Goal: Transaction & Acquisition: Purchase product/service

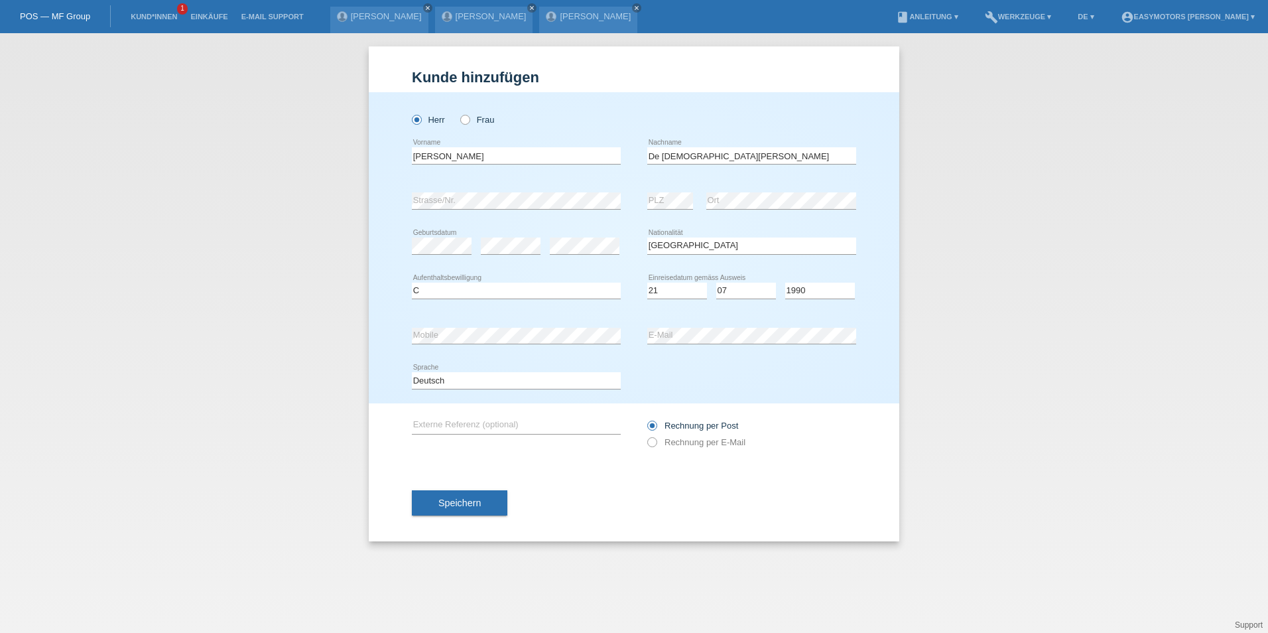
select select "PT"
select select "C"
select select "21"
select select "07"
select select "1990"
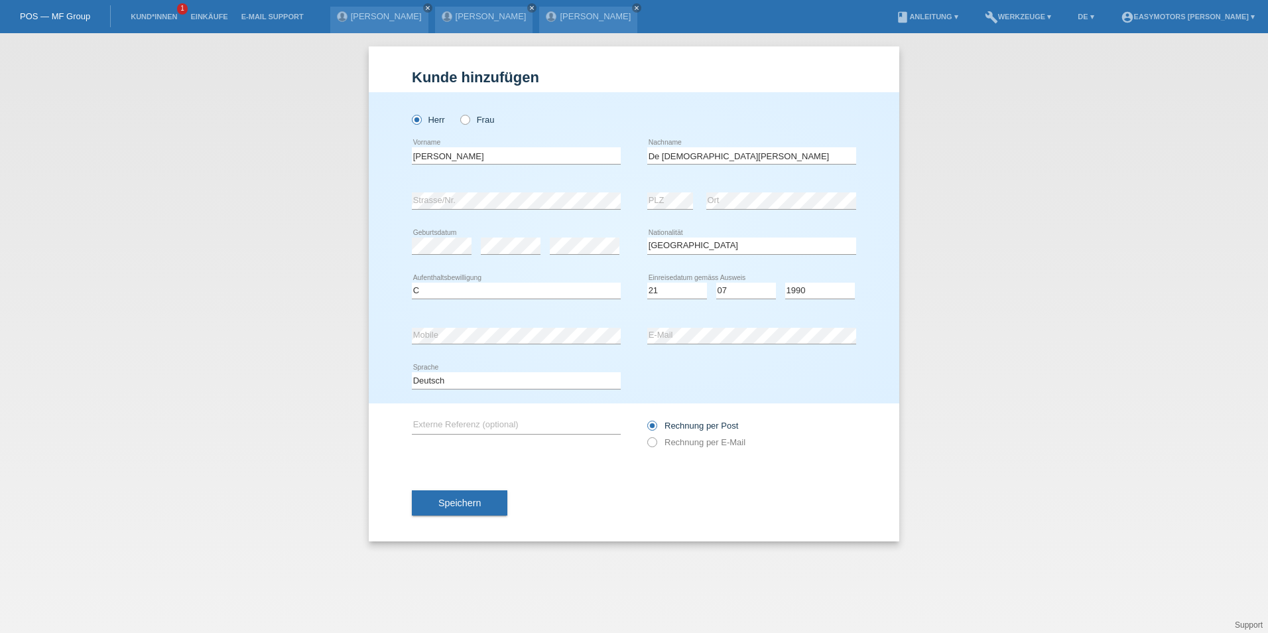
click at [680, 325] on div "error E-Mail" at bounding box center [751, 335] width 209 height 45
click at [493, 505] on button "Speichern" at bounding box center [459, 502] width 95 height 25
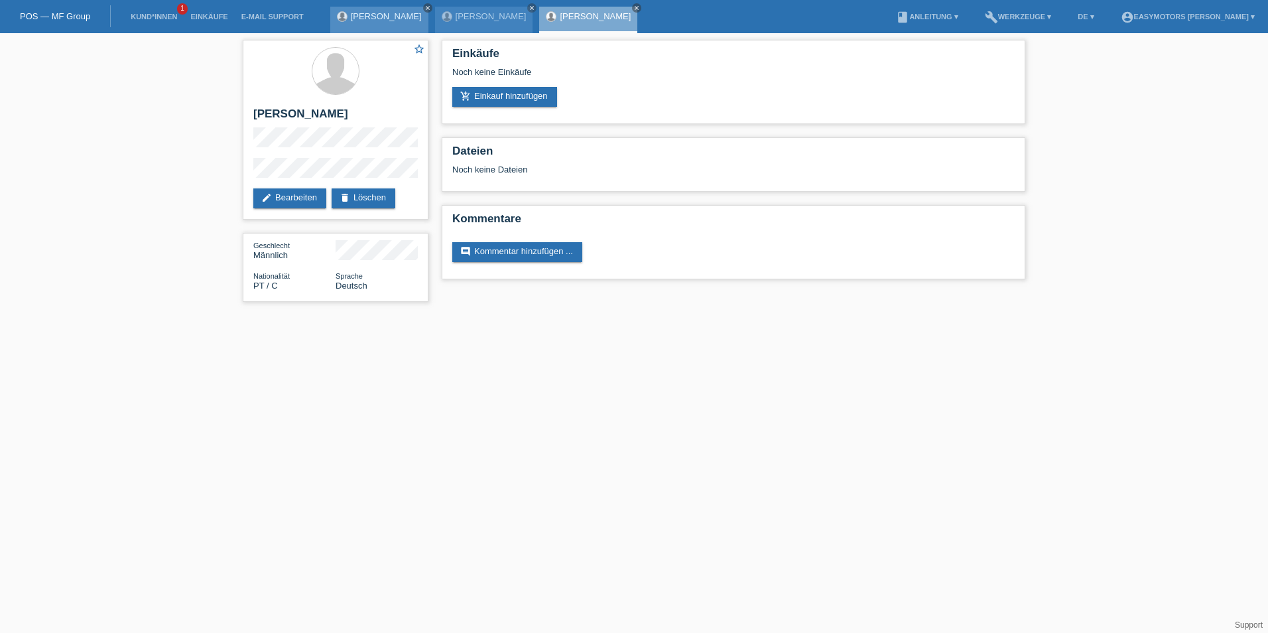
click at [423, 4] on link "close" at bounding box center [427, 7] width 9 height 9
click at [424, 7] on icon "close" at bounding box center [427, 8] width 7 height 7
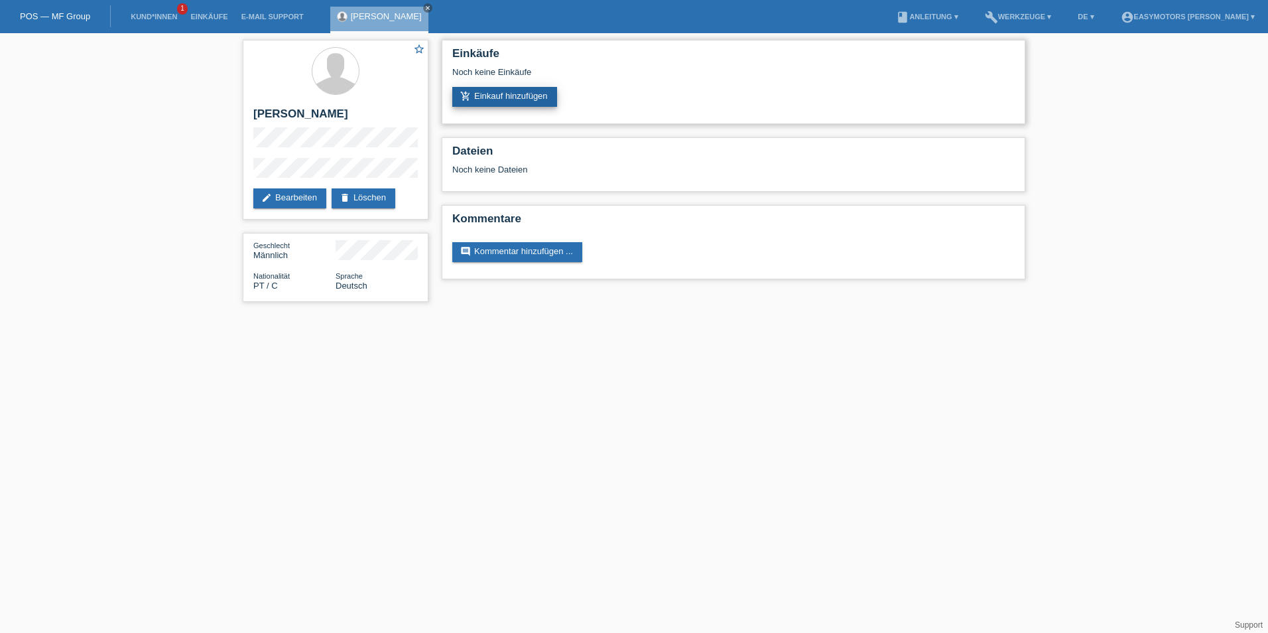
click at [493, 97] on link "add_shopping_cart Einkauf hinzufügen" at bounding box center [504, 97] width 105 height 20
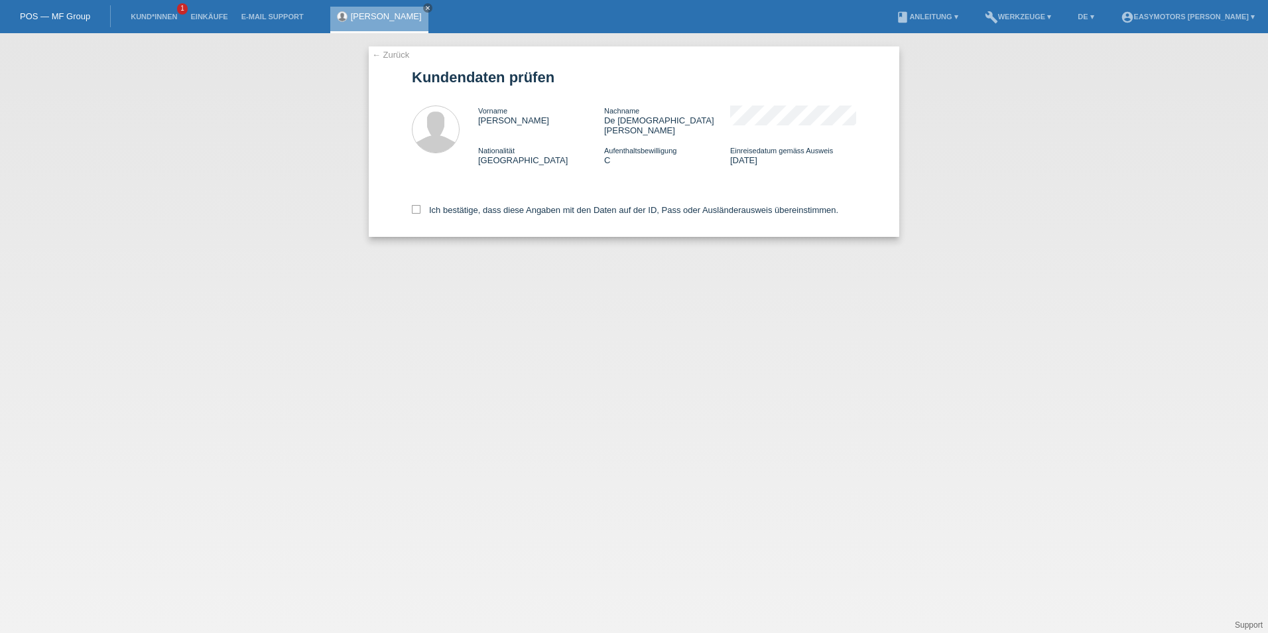
drag, startPoint x: 459, startPoint y: 187, endPoint x: 448, endPoint y: 194, distance: 12.9
click at [458, 190] on div "Ich bestätige, dass diese Angaben mit den Daten auf der ID, Pass oder Ausländer…" at bounding box center [634, 207] width 444 height 58
click at [448, 194] on div "Ich bestätige, dass diese Angaben mit den Daten auf der ID, Pass oder Ausländer…" at bounding box center [634, 207] width 444 height 58
click at [433, 205] on label "Ich bestätige, dass diese Angaben mit den Daten auf der ID, Pass oder Ausländer…" at bounding box center [625, 210] width 426 height 10
click at [420, 205] on input "Ich bestätige, dass diese Angaben mit den Daten auf der ID, Pass oder Ausländer…" at bounding box center [416, 209] width 9 height 9
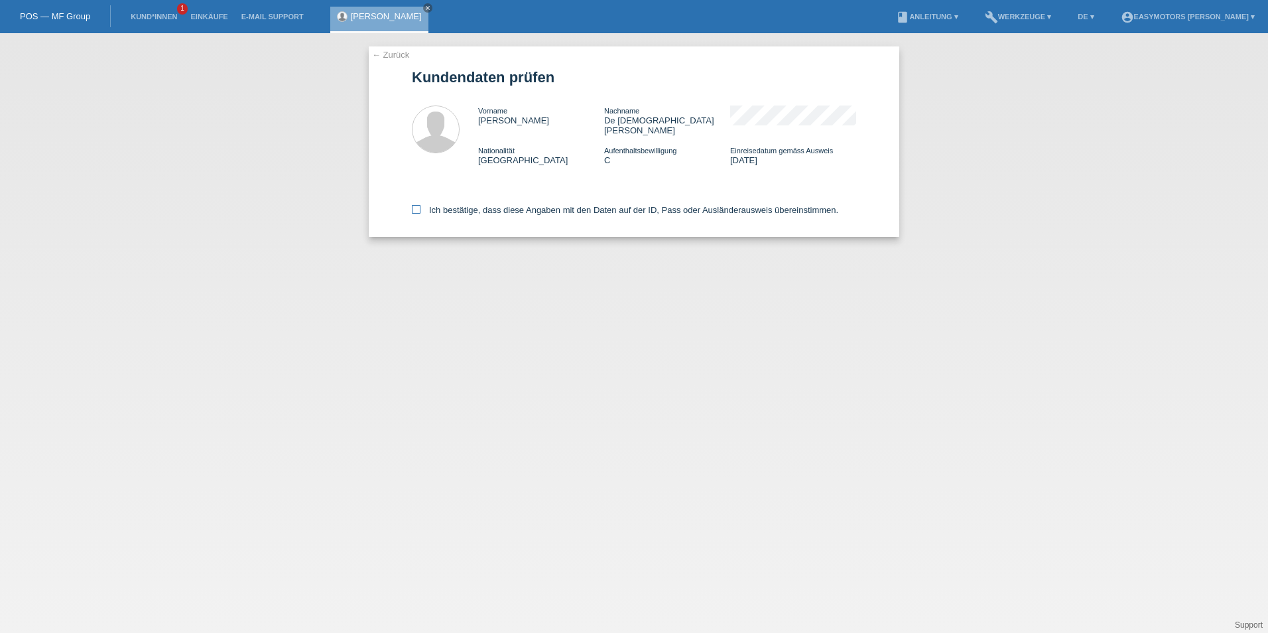
checkbox input "true"
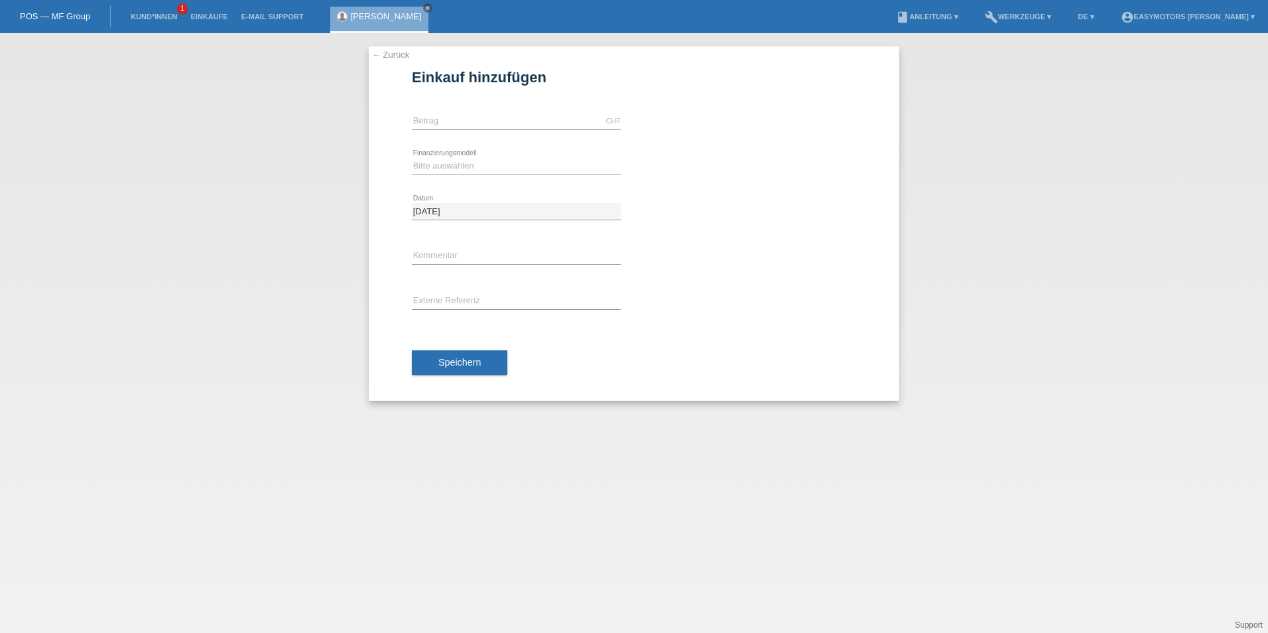
click at [526, 111] on div "CHF error Betrag" at bounding box center [516, 121] width 209 height 45
click at [506, 118] on input "text" at bounding box center [516, 121] width 209 height 17
click at [511, 168] on select "Bitte auswählen Fixe Raten Kauf auf Rechnung mit Teilzahlungsoption" at bounding box center [516, 166] width 209 height 16
click at [493, 121] on input "2790.00" at bounding box center [516, 121] width 209 height 17
drag, startPoint x: 493, startPoint y: 121, endPoint x: 316, endPoint y: 109, distance: 177.4
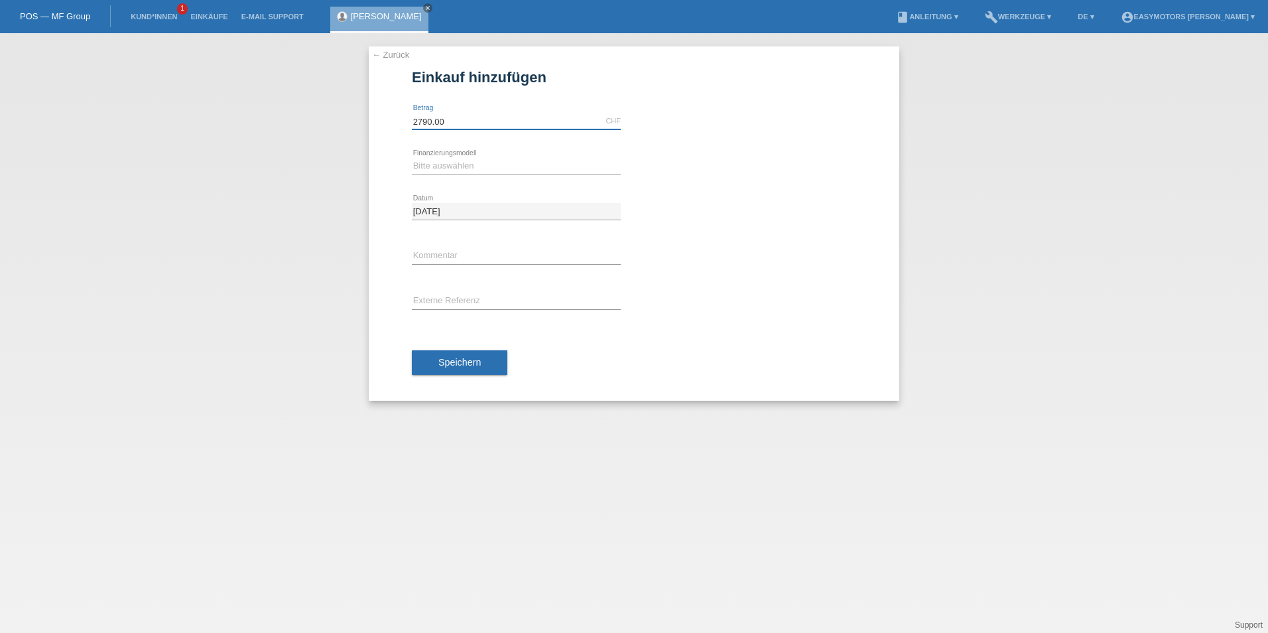
click at [323, 109] on div "← Zurück Einkauf hinzufügen Verfügbarer Betrag: 2790.00 CHF error Betrag" at bounding box center [634, 333] width 1268 height 600
type input "2990.00"
click at [473, 166] on select "Bitte auswählen Fixe Raten Kauf auf Rechnung mit Teilzahlungsoption" at bounding box center [516, 166] width 209 height 16
select select "81"
click at [412, 158] on select "Bitte auswählen Fixe Raten Kauf auf Rechnung mit Teilzahlungsoption" at bounding box center [516, 166] width 209 height 16
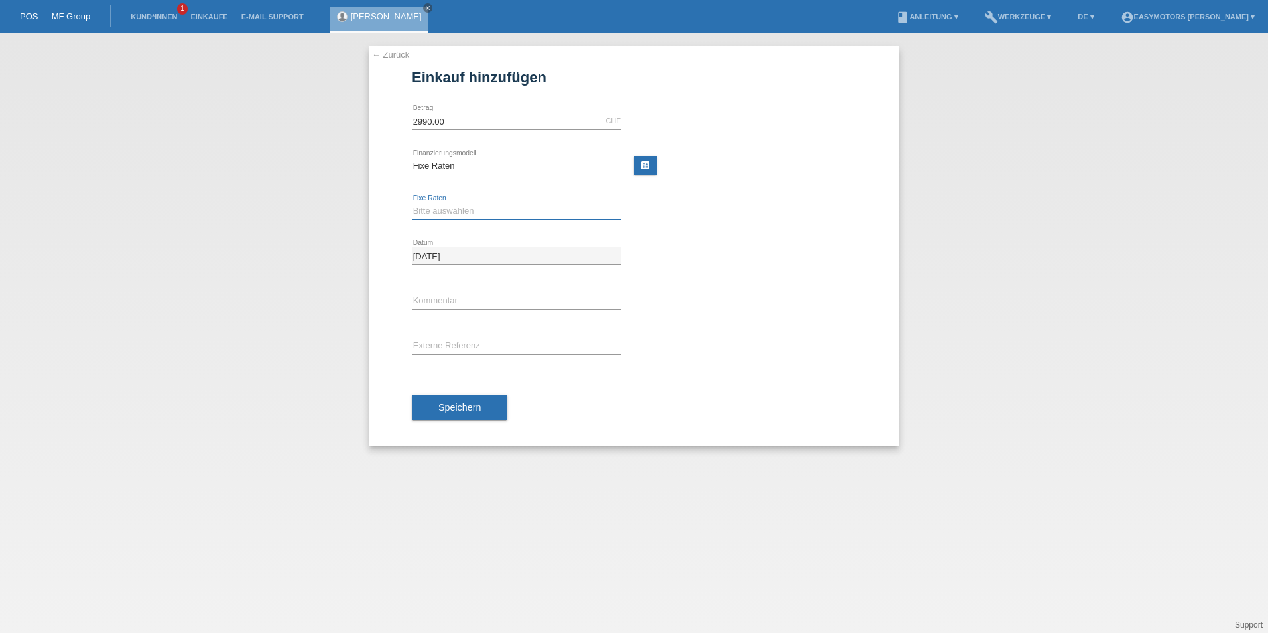
drag, startPoint x: 471, startPoint y: 210, endPoint x: 470, endPoint y: 220, distance: 9.4
click at [471, 210] on select "Bitte auswählen 12 Raten 24 Raten 48 Raten" at bounding box center [516, 211] width 209 height 16
select select "320"
click at [412, 203] on select "Bitte auswählen 12 Raten 24 Raten 48 Raten" at bounding box center [516, 211] width 209 height 16
click at [455, 411] on span "Speichern" at bounding box center [459, 407] width 42 height 11
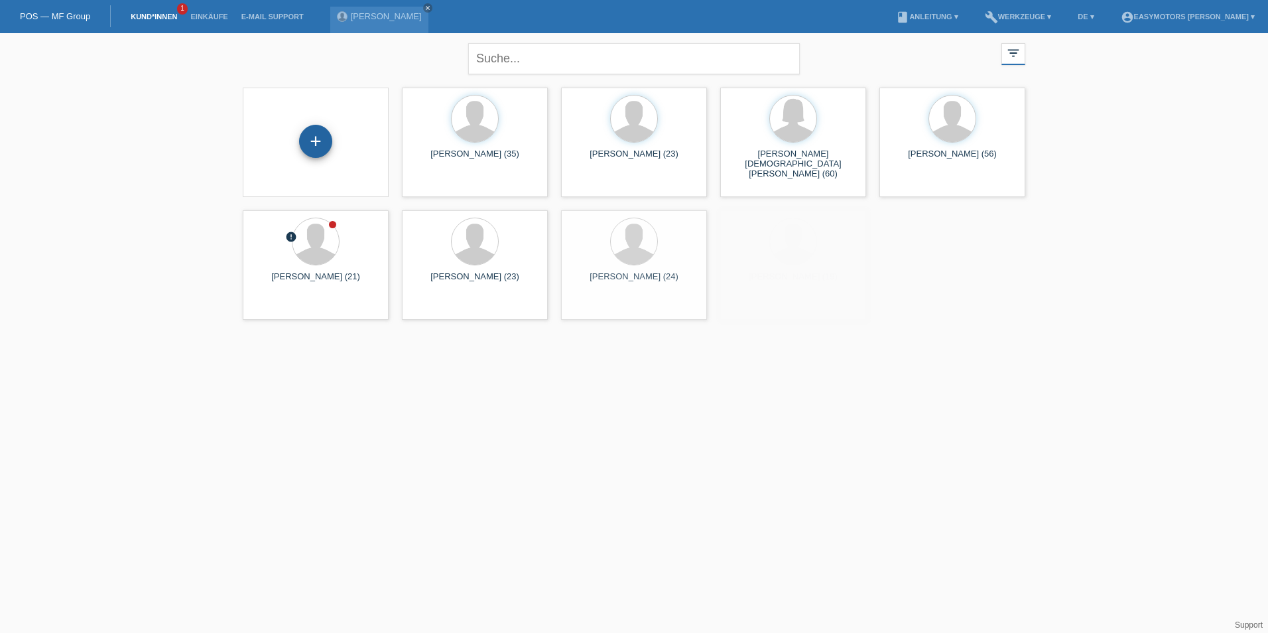
click at [323, 145] on div "+" at bounding box center [315, 141] width 33 height 33
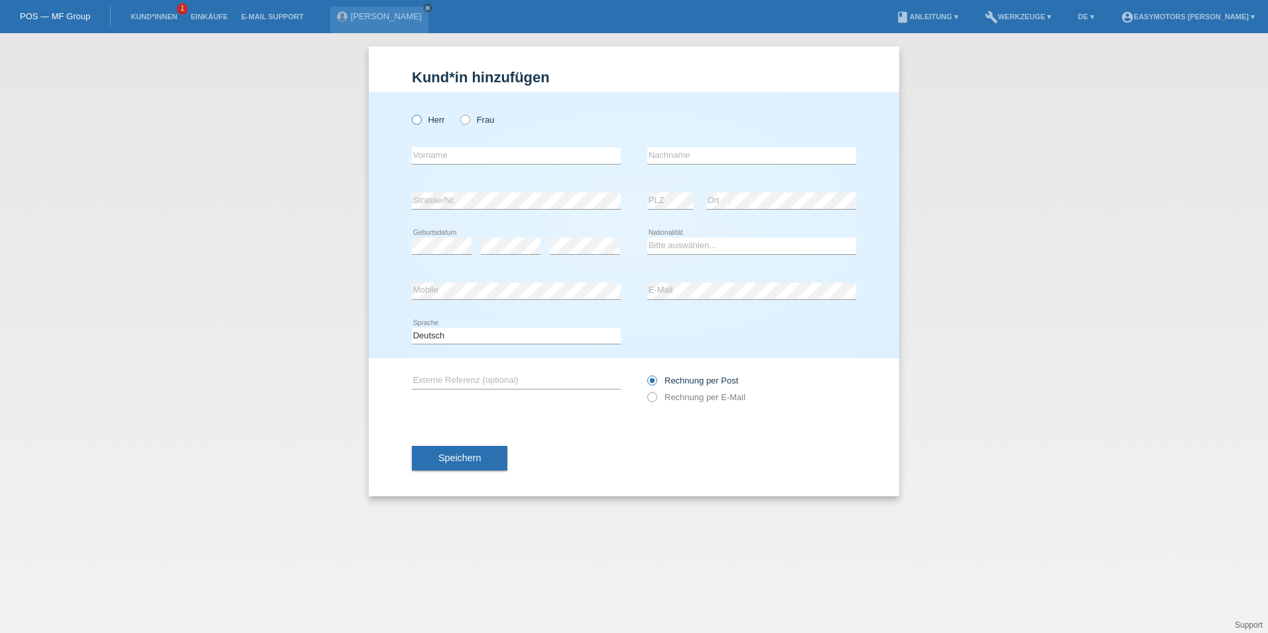
click at [435, 120] on label "Herr" at bounding box center [428, 120] width 33 height 10
click at [420, 120] on input "Herr" at bounding box center [416, 119] width 9 height 9
radio input "true"
click at [446, 154] on input "text" at bounding box center [516, 155] width 209 height 17
drag, startPoint x: 476, startPoint y: 108, endPoint x: 466, endPoint y: 115, distance: 12.5
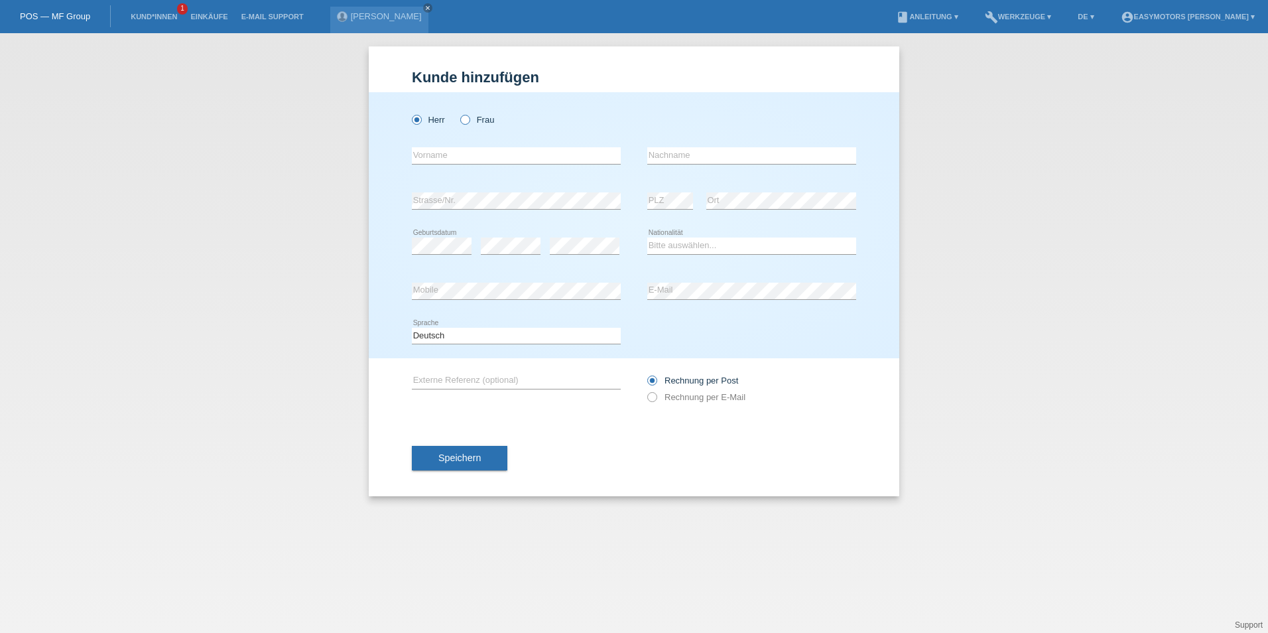
click at [476, 108] on div "Herr Frau" at bounding box center [516, 119] width 209 height 27
click at [461, 115] on input "Frau" at bounding box center [464, 119] width 9 height 9
radio input "true"
click at [457, 161] on input "text" at bounding box center [516, 155] width 209 height 17
type input "Emine"
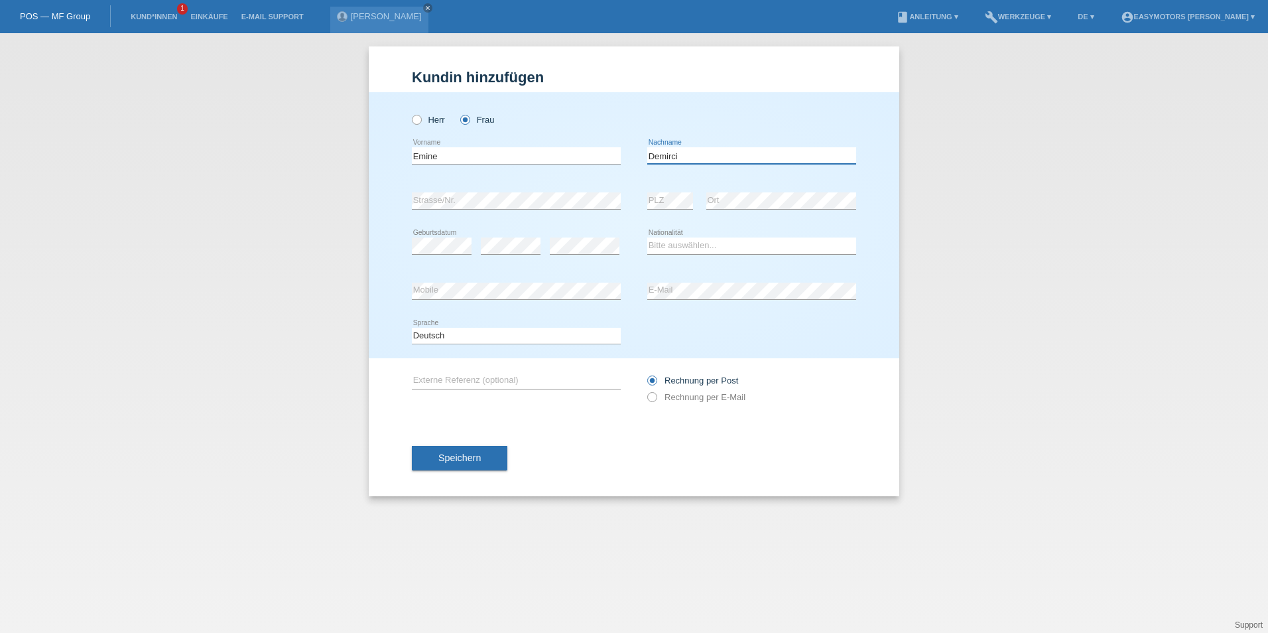
type input "Demirci"
select select "CH"
click at [446, 451] on button "Speichern" at bounding box center [459, 458] width 95 height 25
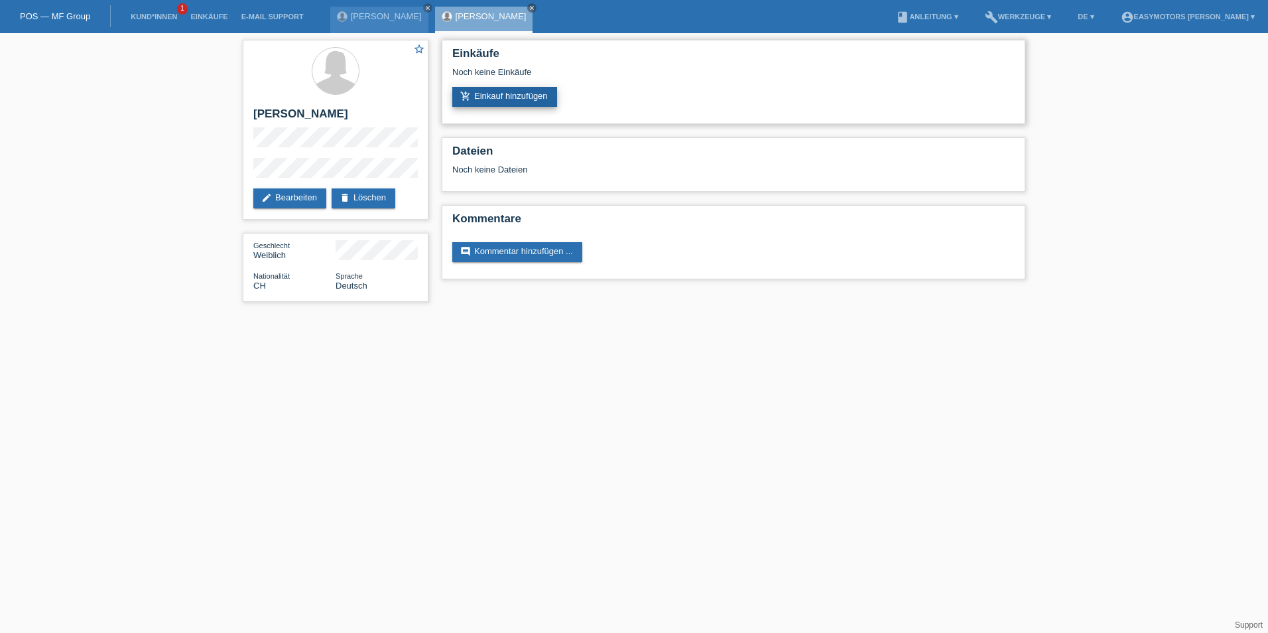
click at [493, 97] on link "add_shopping_cart Einkauf hinzufügen" at bounding box center [504, 97] width 105 height 20
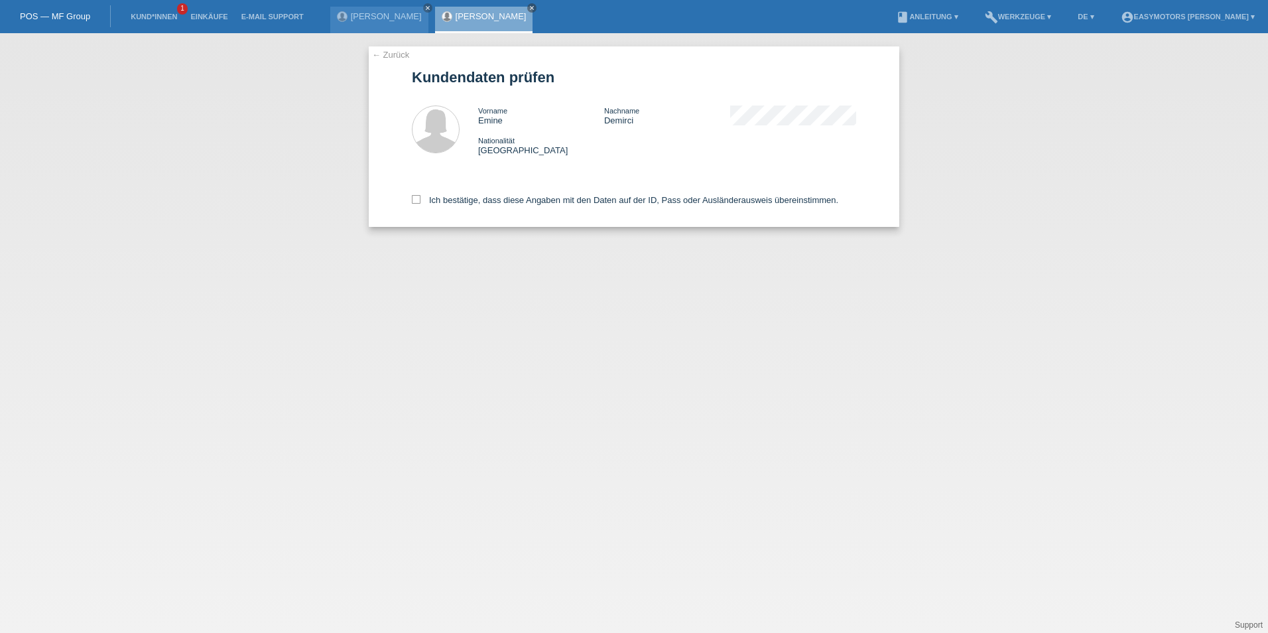
click at [410, 198] on div "← Zurück Kundendaten prüfen Vorname Emine Nachname Demirci Nationalität Schweiz" at bounding box center [634, 136] width 531 height 180
click at [416, 198] on icon at bounding box center [416, 199] width 9 height 9
click at [416, 198] on input "Ich bestätige, dass diese Angaben mit den Daten auf der ID, Pass oder Ausländer…" at bounding box center [416, 199] width 9 height 9
checkbox input "true"
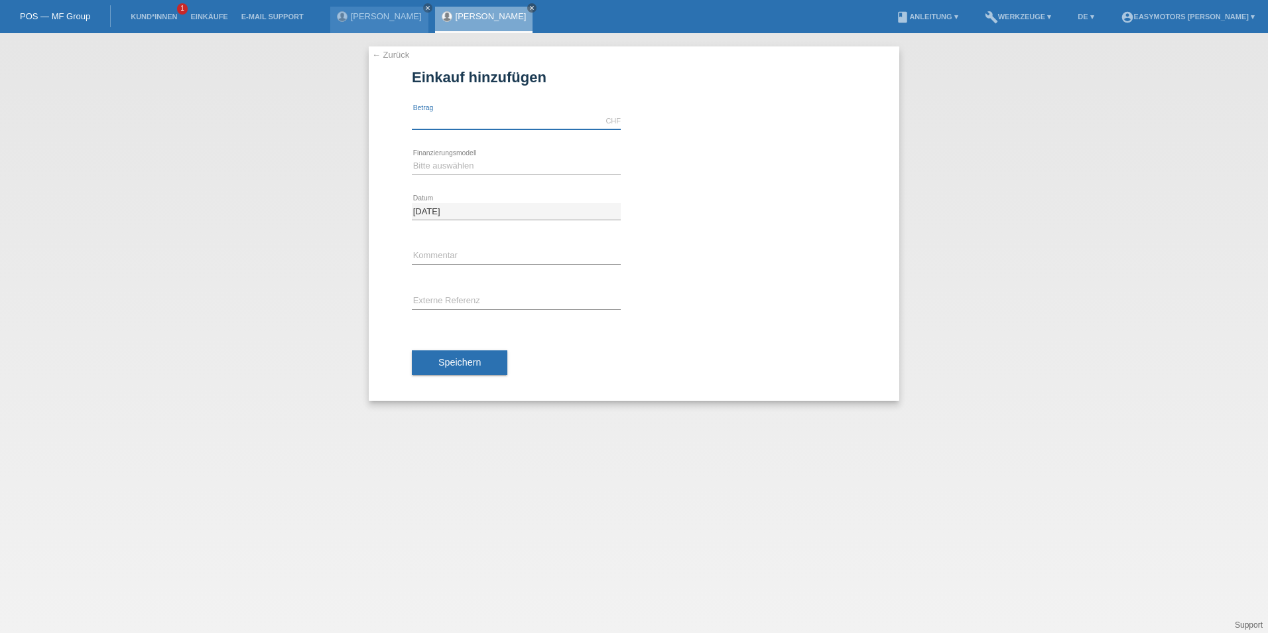
click at [453, 118] on input "text" at bounding box center [516, 121] width 209 height 17
type input "2500.00"
click at [513, 162] on select "Bitte auswählen Fixe Raten Kauf auf Rechnung mit Teilzahlungsoption" at bounding box center [516, 166] width 209 height 16
select select "81"
click at [412, 158] on select "Bitte auswählen Fixe Raten Kauf auf Rechnung mit Teilzahlungsoption" at bounding box center [516, 166] width 209 height 16
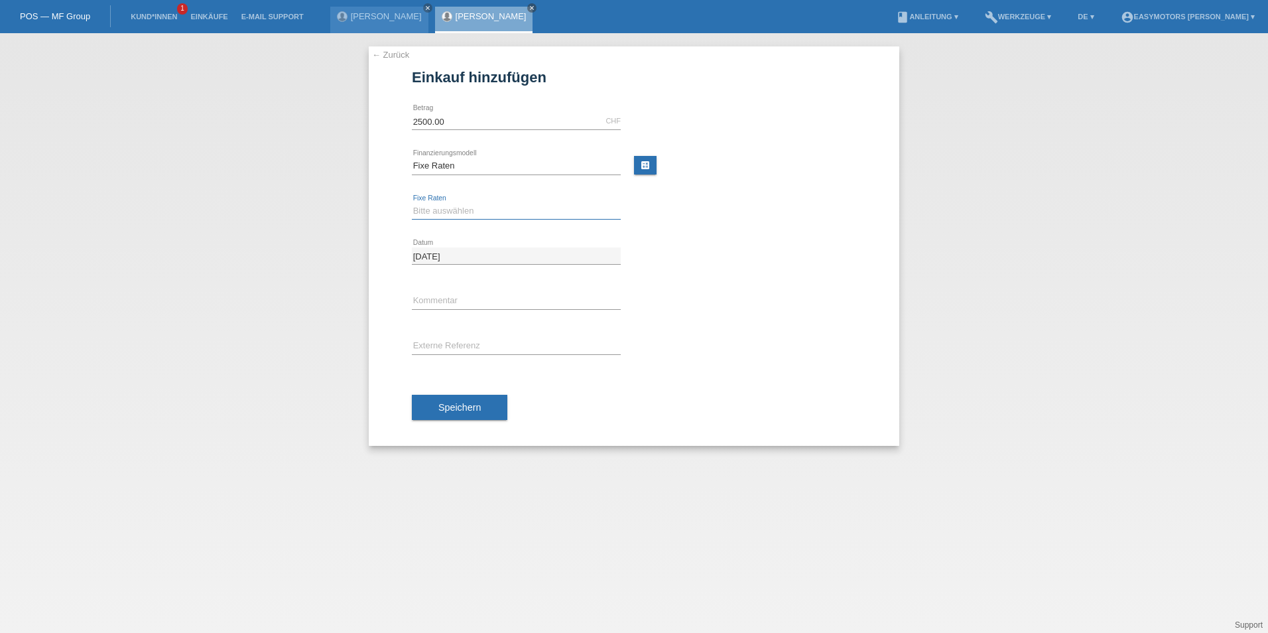
drag, startPoint x: 458, startPoint y: 214, endPoint x: 457, endPoint y: 221, distance: 7.3
click at [458, 214] on select "Bitte auswählen 12 Raten 24 Raten 48 Raten" at bounding box center [516, 211] width 209 height 16
select select "320"
click at [412, 203] on select "Bitte auswählen 12 Raten 24 Raten 48 Raten" at bounding box center [516, 211] width 209 height 16
click at [468, 412] on span "Speichern" at bounding box center [459, 407] width 42 height 11
